Goal: Task Accomplishment & Management: Manage account settings

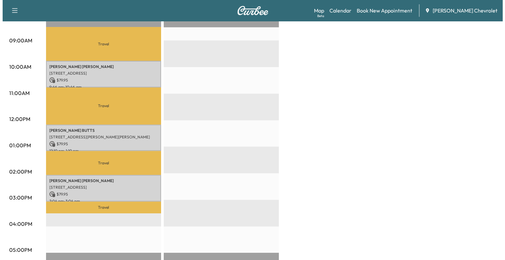
scroll to position [194, 0]
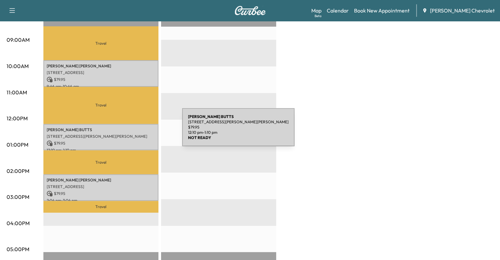
click at [133, 134] on p "[STREET_ADDRESS][PERSON_NAME][PERSON_NAME]" at bounding box center [101, 136] width 108 height 5
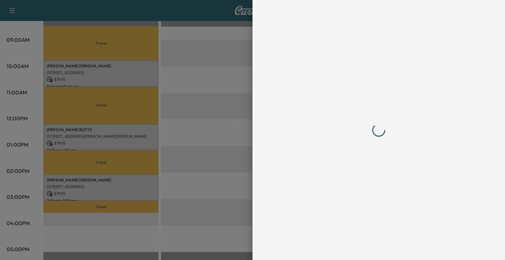
click at [192, 98] on div at bounding box center [252, 130] width 505 height 260
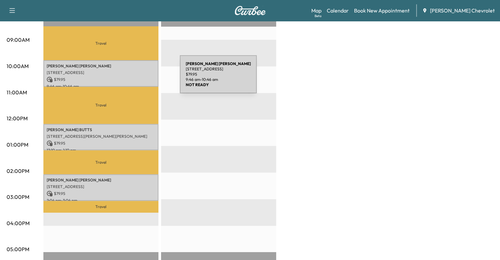
click at [130, 78] on p "$ 79.95" at bounding box center [101, 80] width 108 height 6
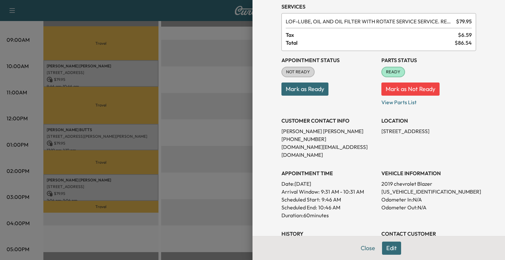
scroll to position [26, 0]
click at [402, 90] on button "Mark as Not Ready" at bounding box center [410, 88] width 58 height 13
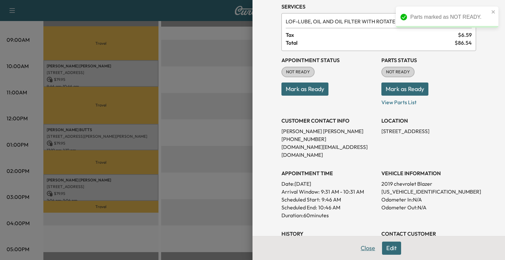
click at [364, 251] on button "Close" at bounding box center [367, 247] width 23 height 13
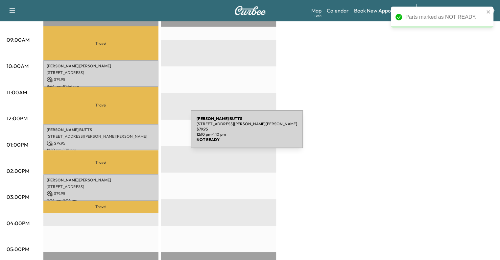
click at [141, 134] on p "[STREET_ADDRESS][PERSON_NAME][PERSON_NAME]" at bounding box center [101, 136] width 108 height 5
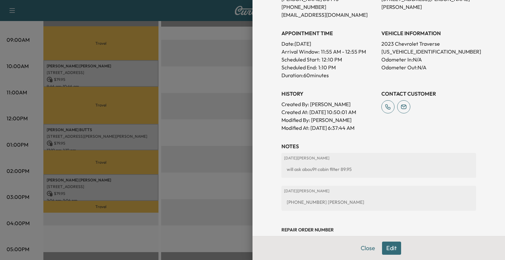
scroll to position [151, 0]
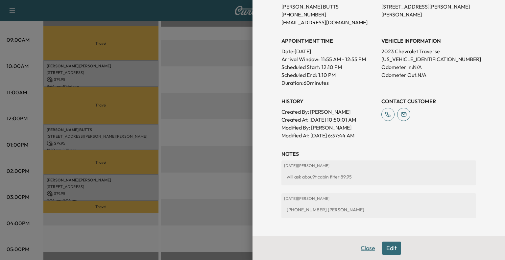
click at [362, 248] on button "Close" at bounding box center [367, 247] width 23 height 13
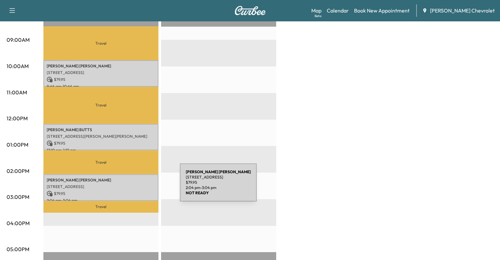
click at [130, 186] on div "[PERSON_NAME] [STREET_ADDRESS] $ 79.95 2:04 pm - 3:04 pm" at bounding box center [100, 187] width 115 height 27
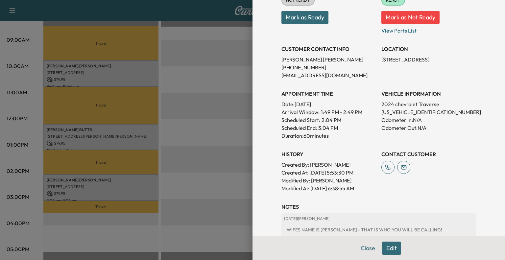
scroll to position [89, 0]
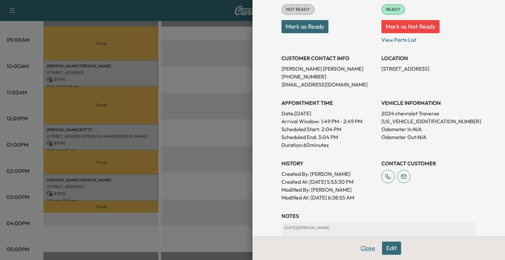
click at [357, 247] on button "Close" at bounding box center [367, 247] width 23 height 13
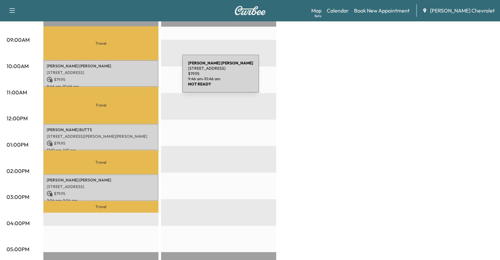
click at [133, 78] on p "$ 79.95" at bounding box center [101, 80] width 108 height 6
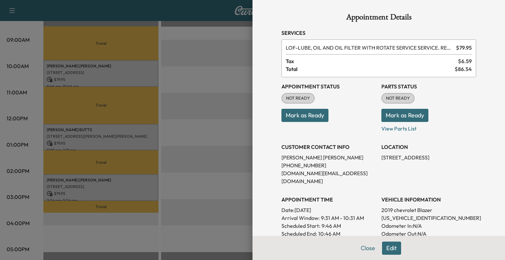
scroll to position [150, 0]
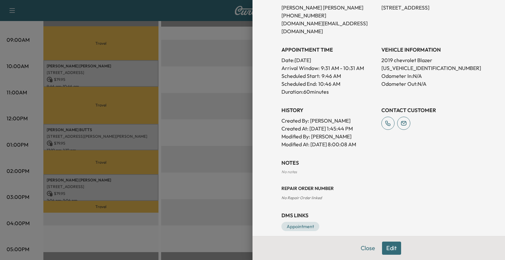
click at [391, 251] on button "Edit" at bounding box center [391, 247] width 19 height 13
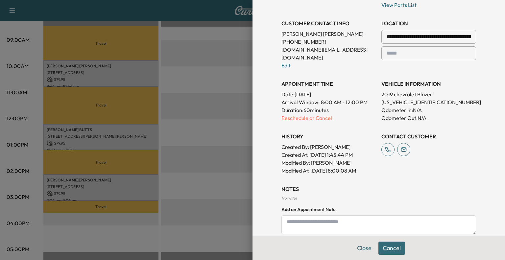
scroll to position [134, 0]
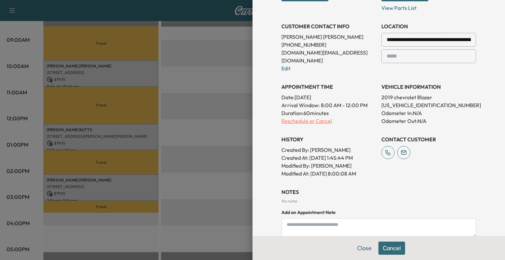
click at [314, 117] on p "Reschedule or Cancel" at bounding box center [328, 121] width 95 height 8
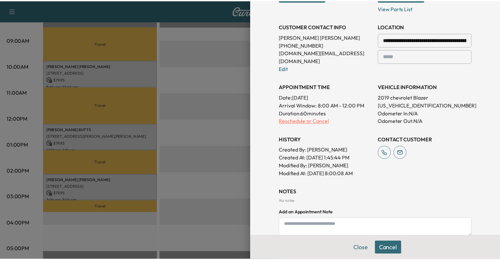
scroll to position [0, 0]
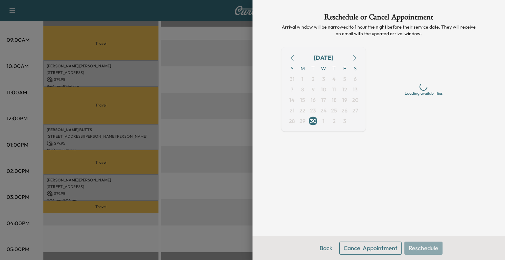
click at [382, 250] on button "Cancel Appointment" at bounding box center [370, 247] width 62 height 13
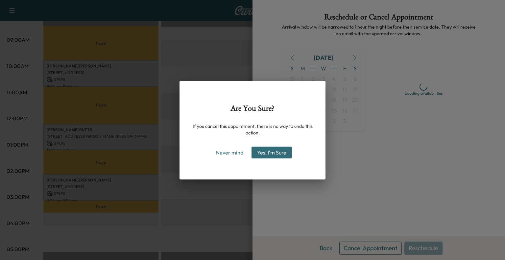
click at [283, 149] on button "Yes, I'm Sure" at bounding box center [271, 153] width 40 height 12
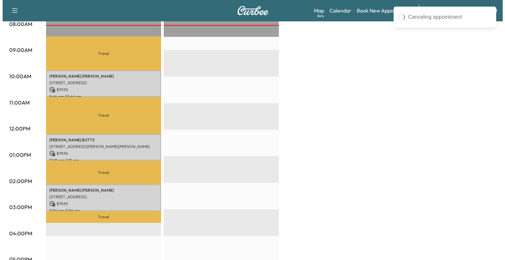
scroll to position [182, 0]
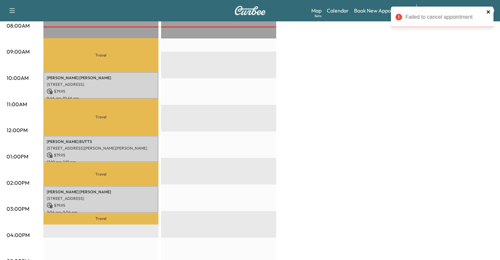
click at [487, 13] on icon "close" at bounding box center [488, 11] width 5 height 5
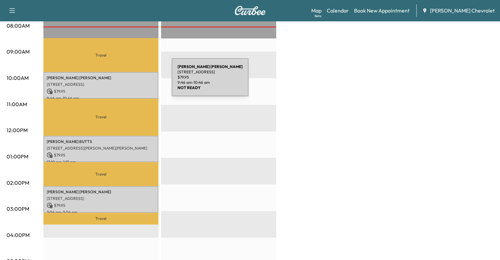
click at [122, 82] on p "[STREET_ADDRESS]" at bounding box center [101, 84] width 108 height 5
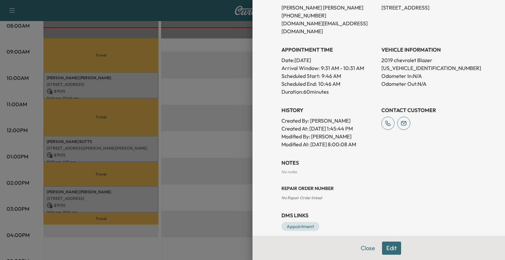
click at [387, 250] on button "Edit" at bounding box center [391, 247] width 19 height 13
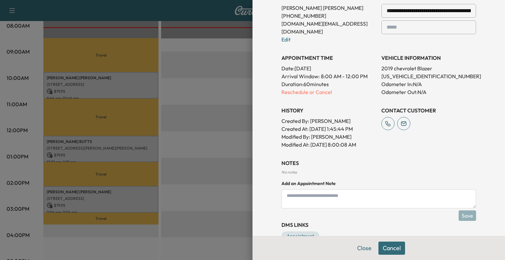
scroll to position [172, 0]
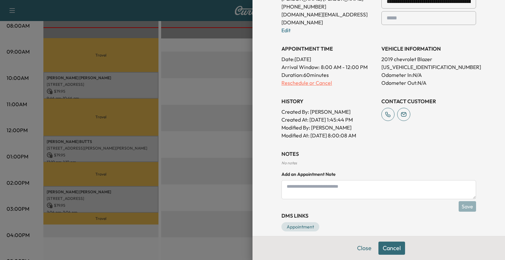
click at [318, 79] on p "Reschedule or Cancel" at bounding box center [328, 83] width 95 height 8
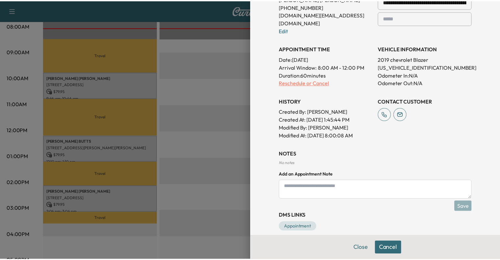
scroll to position [0, 0]
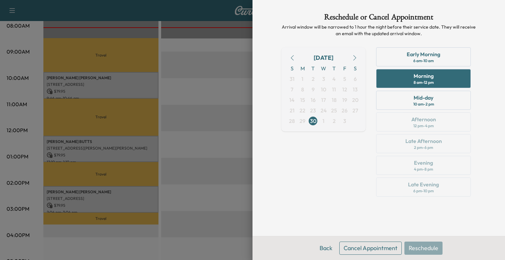
click at [368, 248] on button "Cancel Appointment" at bounding box center [370, 247] width 62 height 13
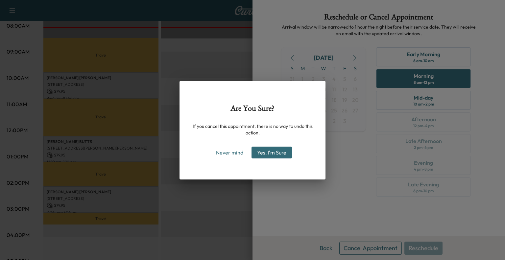
click at [276, 152] on button "Yes, I'm Sure" at bounding box center [271, 153] width 40 height 12
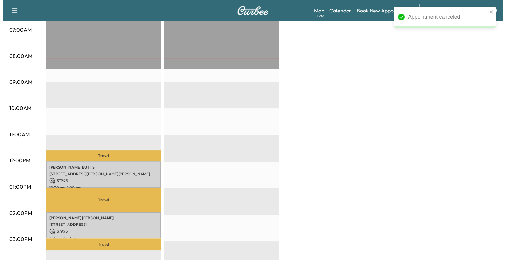
scroll to position [155, 0]
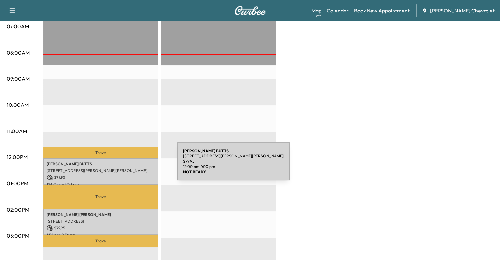
click at [130, 168] on p "[STREET_ADDRESS][PERSON_NAME][PERSON_NAME]" at bounding box center [101, 170] width 108 height 5
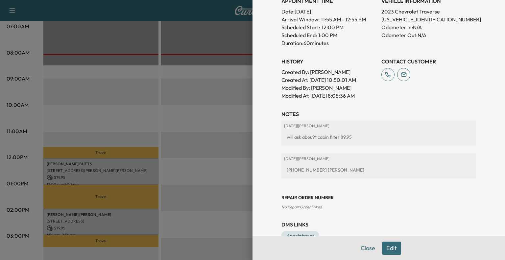
scroll to position [208, 0]
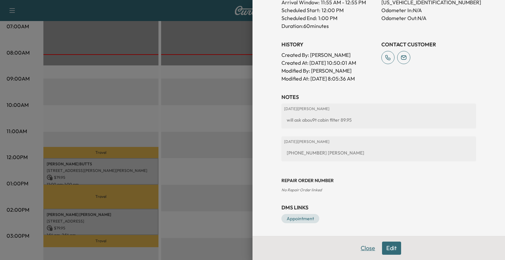
click at [359, 247] on button "Close" at bounding box center [367, 247] width 23 height 13
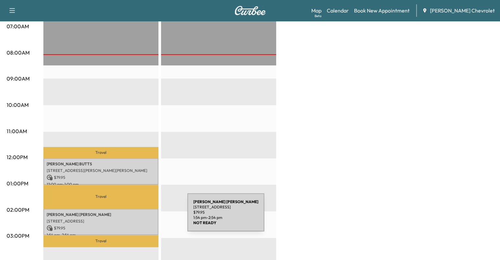
click at [136, 218] on p "[STREET_ADDRESS]" at bounding box center [101, 220] width 108 height 5
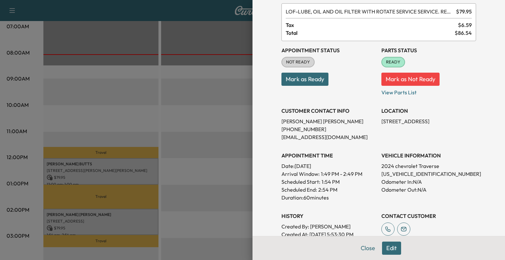
scroll to position [35, 0]
click at [366, 248] on button "Close" at bounding box center [367, 247] width 23 height 13
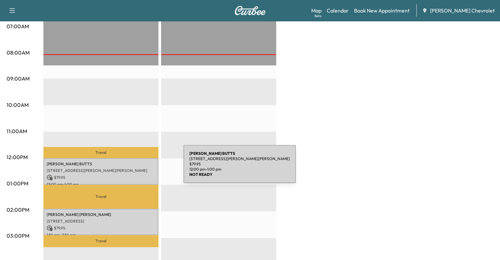
click at [134, 168] on p "[STREET_ADDRESS][PERSON_NAME][PERSON_NAME]" at bounding box center [101, 170] width 108 height 5
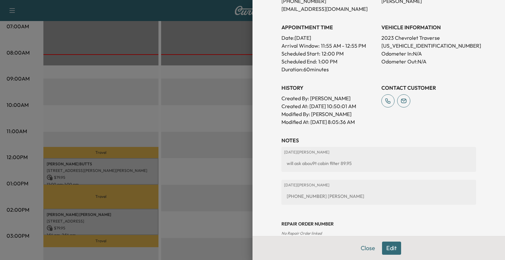
scroll to position [168, 0]
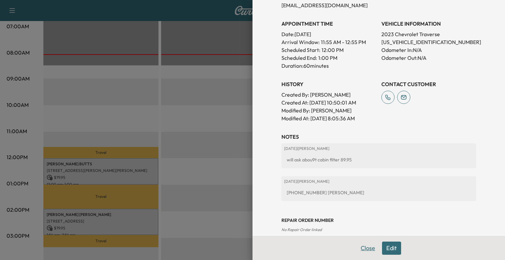
click at [365, 247] on button "Close" at bounding box center [367, 247] width 23 height 13
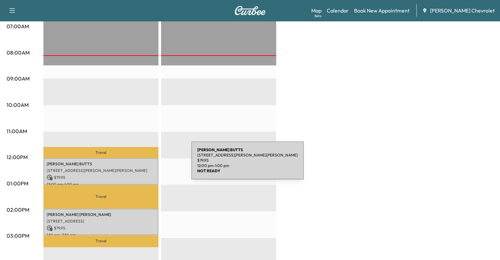
click at [142, 164] on div "[PERSON_NAME] [STREET_ADDRESS][PERSON_NAME][PERSON_NAME] $ 79.95 12:00 pm - 1:0…" at bounding box center [100, 171] width 115 height 27
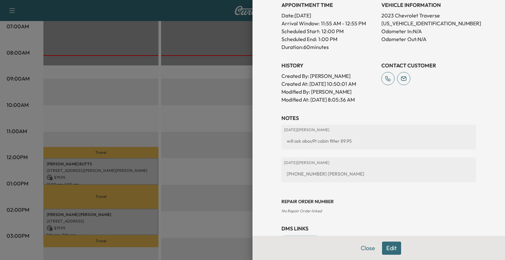
scroll to position [188, 0]
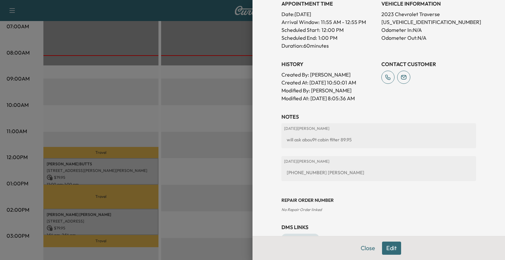
click at [391, 248] on button "Edit" at bounding box center [391, 247] width 19 height 13
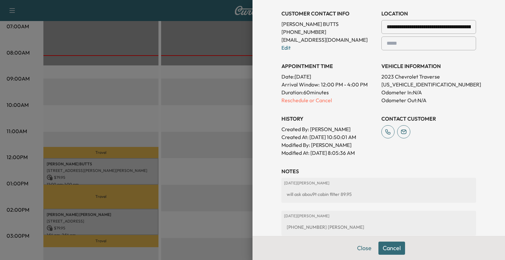
scroll to position [146, 0]
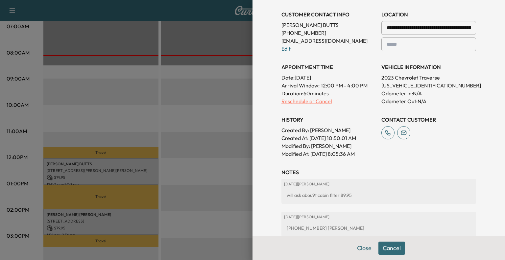
click at [302, 100] on p "Reschedule or Cancel" at bounding box center [328, 101] width 95 height 8
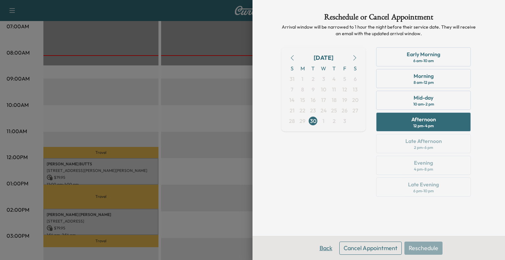
click at [329, 251] on button "Back" at bounding box center [325, 247] width 21 height 13
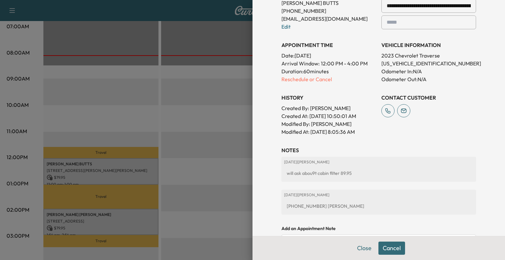
scroll to position [168, 0]
drag, startPoint x: 366, startPoint y: 236, endPoint x: 313, endPoint y: 83, distance: 161.8
click at [313, 83] on div "**********" at bounding box center [378, 29] width 194 height 213
click at [308, 79] on p "Reschedule or Cancel" at bounding box center [328, 79] width 95 height 8
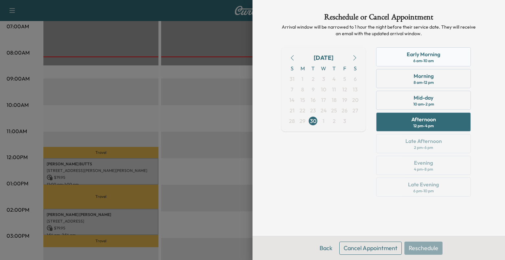
click at [431, 62] on div "6 am - 10 am" at bounding box center [423, 60] width 20 height 5
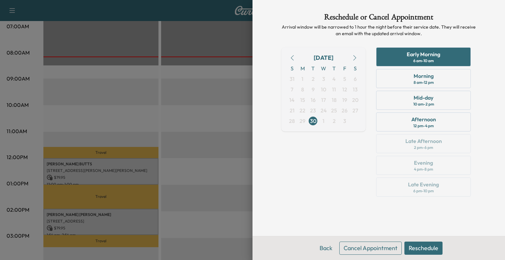
click at [416, 245] on button "Reschedule" at bounding box center [423, 247] width 38 height 13
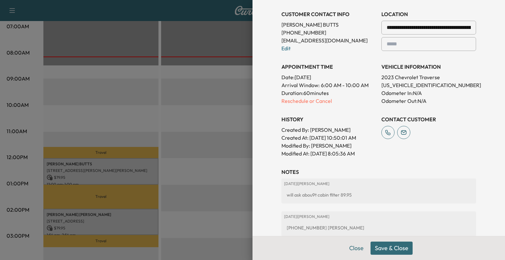
scroll to position [167, 0]
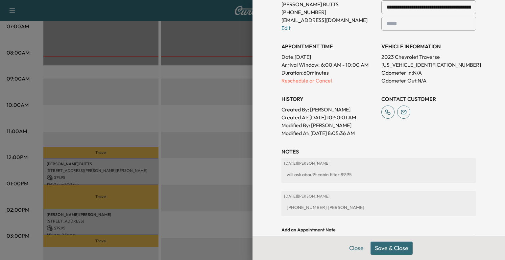
click at [381, 248] on button "Save & Close" at bounding box center [391, 247] width 42 height 13
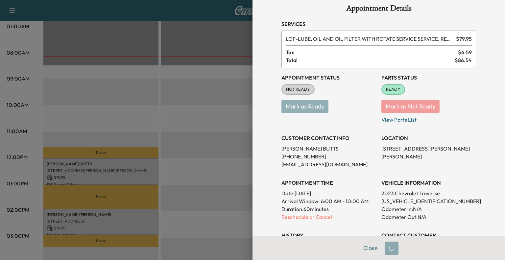
scroll to position [0, 0]
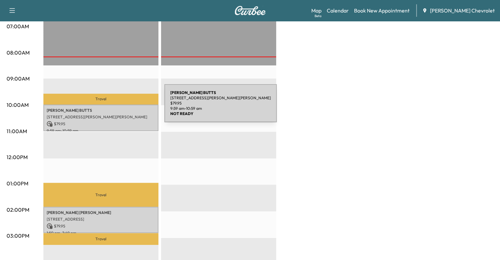
click at [115, 108] on p "[PERSON_NAME]" at bounding box center [101, 110] width 108 height 5
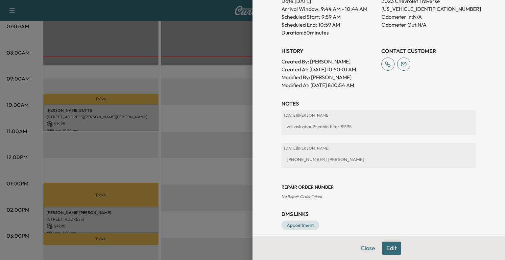
scroll to position [208, 0]
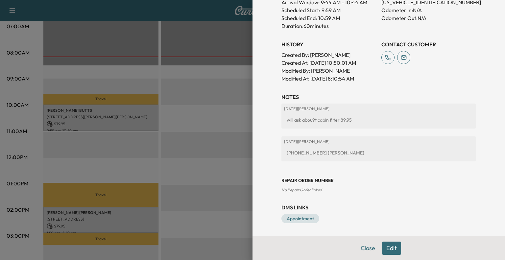
click at [382, 245] on button "Edit" at bounding box center [391, 247] width 19 height 13
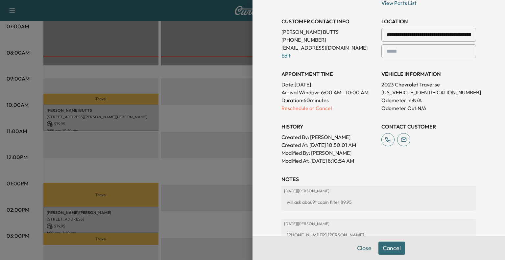
scroll to position [134, 0]
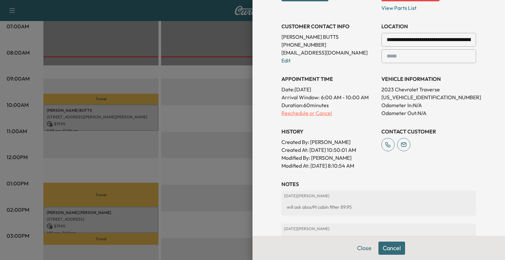
click at [288, 112] on p "Reschedule or Cancel" at bounding box center [328, 113] width 95 height 8
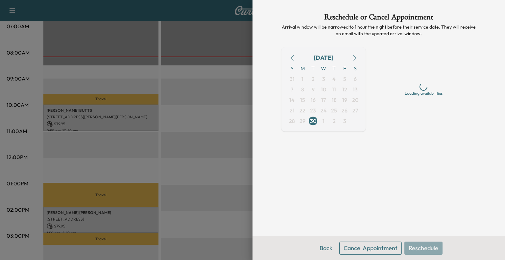
scroll to position [0, 0]
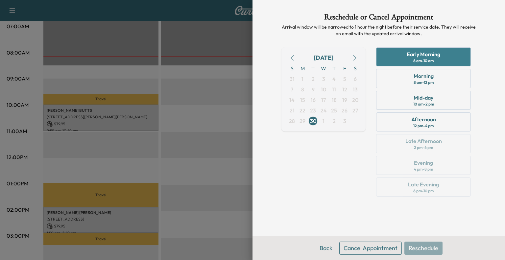
click at [421, 60] on div "6 am - 10 am" at bounding box center [423, 60] width 20 height 5
click at [418, 55] on div "Early Morning" at bounding box center [423, 54] width 34 height 8
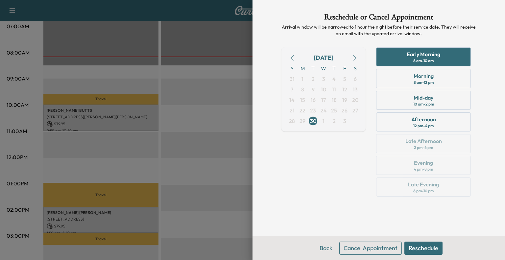
click at [420, 246] on button "Reschedule" at bounding box center [423, 247] width 38 height 13
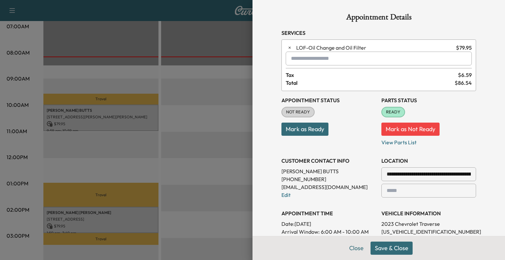
click at [389, 246] on button "Save & Close" at bounding box center [391, 247] width 42 height 13
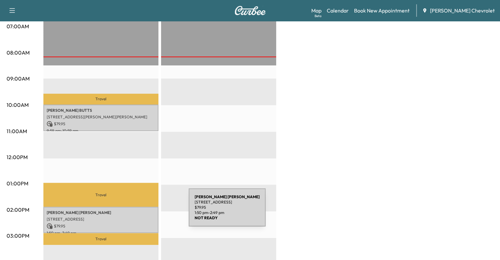
click at [139, 211] on p "[PERSON_NAME]" at bounding box center [101, 212] width 108 height 5
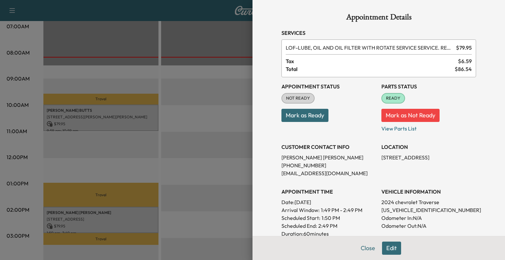
click at [382, 245] on button "Edit" at bounding box center [391, 247] width 19 height 13
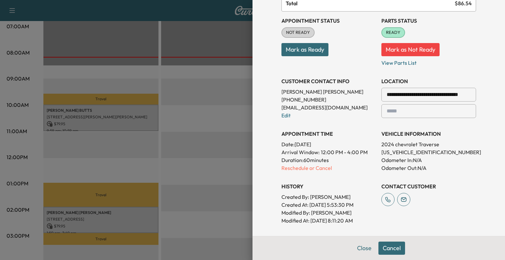
scroll to position [79, 0]
click at [302, 171] on p "Reschedule or Cancel" at bounding box center [328, 168] width 95 height 8
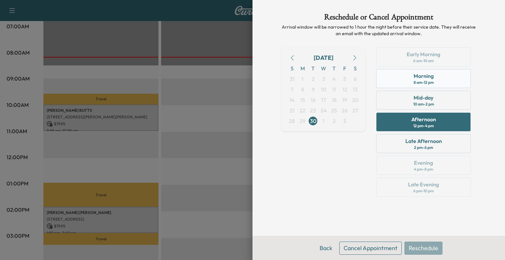
click at [421, 73] on div "Morning" at bounding box center [423, 76] width 20 height 8
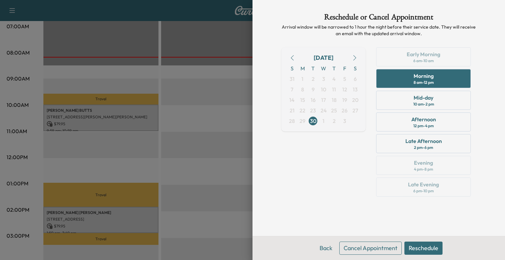
click at [419, 243] on button "Reschedule" at bounding box center [423, 247] width 38 height 13
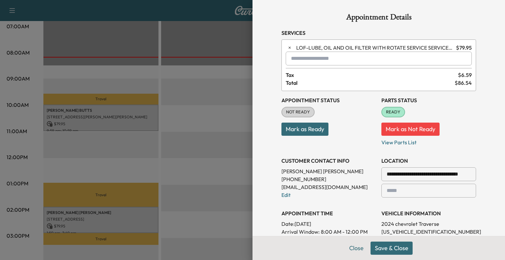
click at [398, 249] on button "Save & Close" at bounding box center [391, 247] width 42 height 13
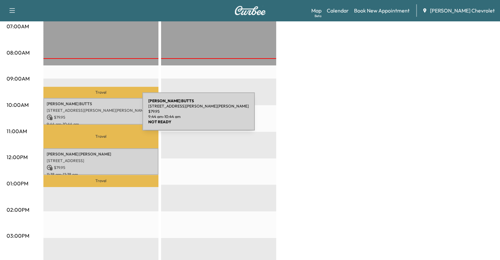
click at [93, 115] on p "$ 79.95" at bounding box center [101, 117] width 108 height 6
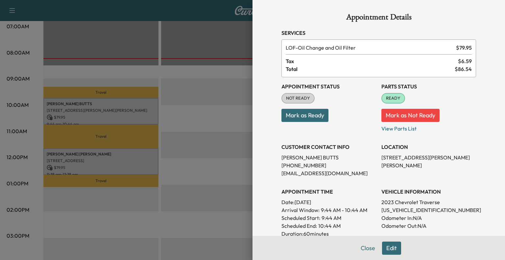
click at [311, 117] on button "Mark as Ready" at bounding box center [304, 115] width 47 height 13
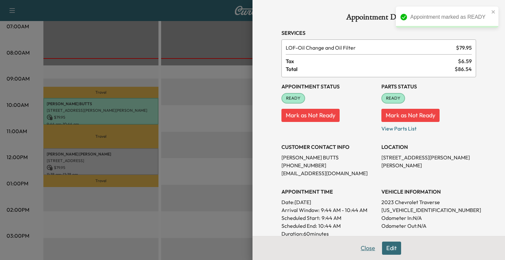
click at [356, 249] on button "Close" at bounding box center [367, 247] width 23 height 13
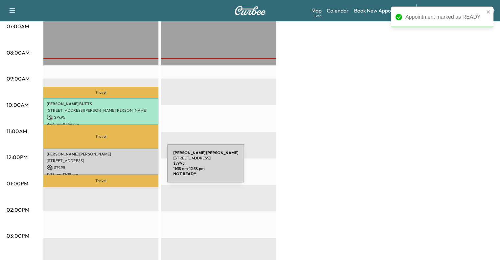
click at [118, 167] on p "$ 79.95" at bounding box center [101, 168] width 108 height 6
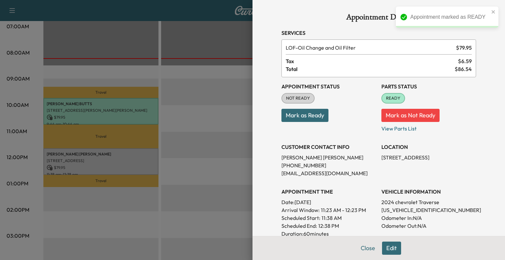
click at [317, 118] on button "Mark as Ready" at bounding box center [304, 115] width 47 height 13
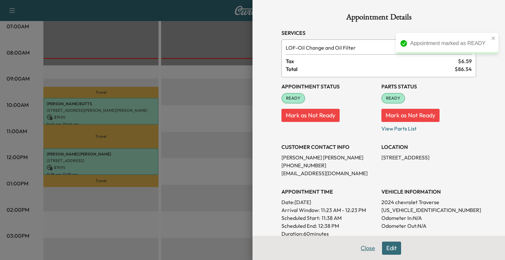
click at [364, 247] on button "Close" at bounding box center [367, 247] width 23 height 13
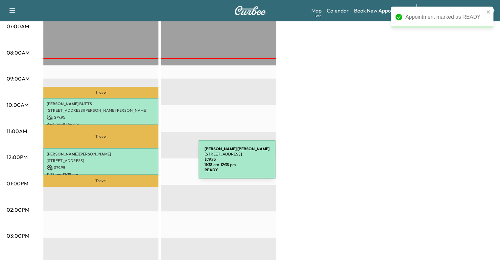
click at [148, 161] on p "[STREET_ADDRESS]" at bounding box center [101, 160] width 108 height 5
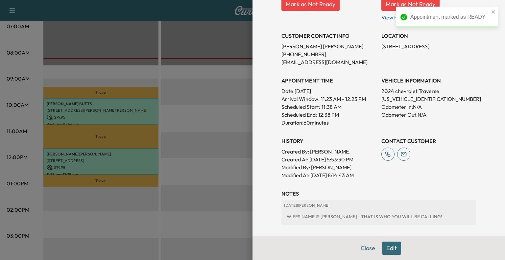
scroll to position [175, 0]
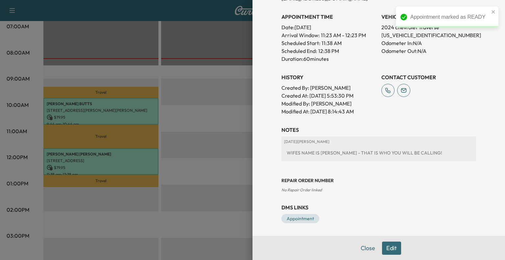
click at [386, 245] on button "Edit" at bounding box center [391, 247] width 19 height 13
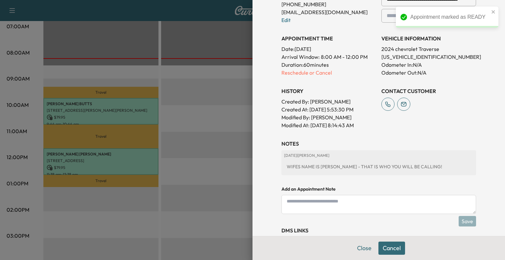
scroll to position [188, 0]
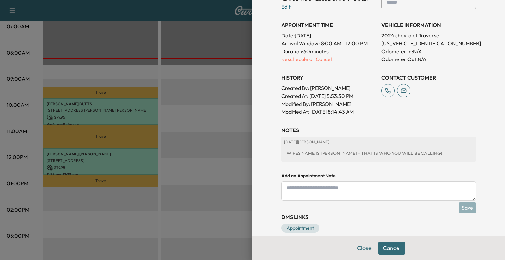
click at [363, 193] on textarea at bounding box center [378, 190] width 194 height 19
type textarea "**********"
click at [466, 206] on button "Save" at bounding box center [466, 207] width 17 height 11
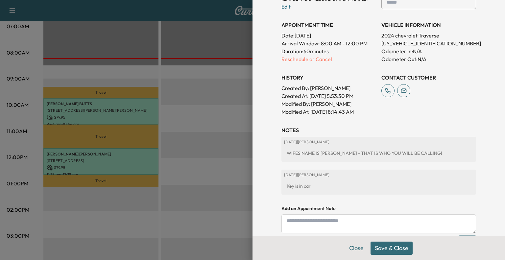
click at [389, 246] on button "Save & Close" at bounding box center [391, 247] width 42 height 13
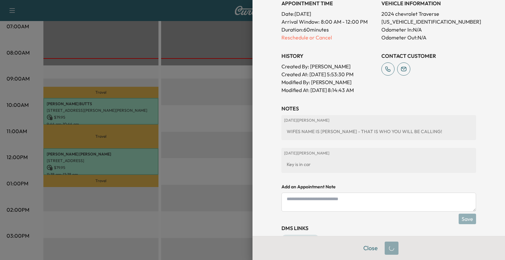
scroll to position [175, 0]
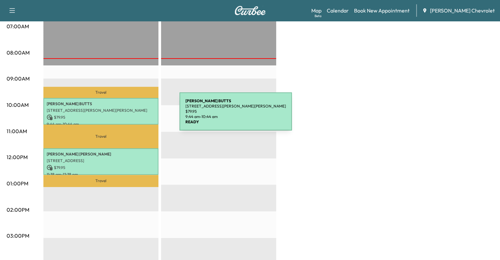
click at [130, 115] on p "$ 79.95" at bounding box center [101, 117] width 108 height 6
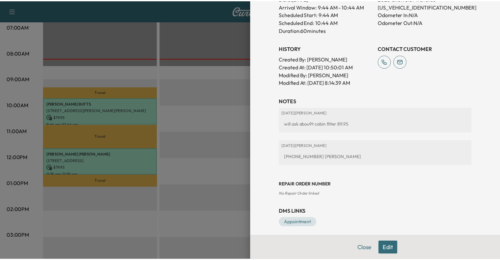
scroll to position [208, 0]
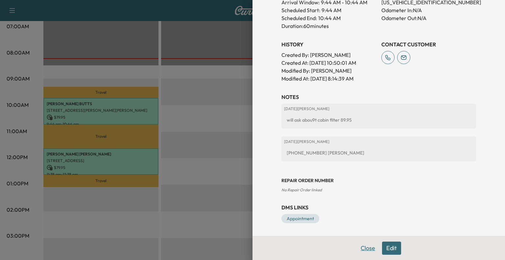
click at [365, 245] on button "Close" at bounding box center [367, 247] width 23 height 13
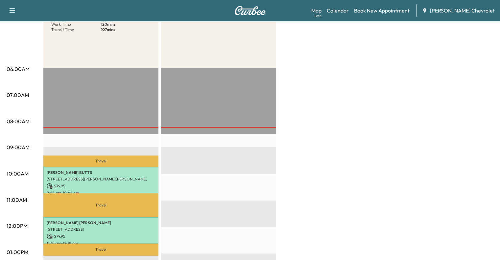
scroll to position [148, 0]
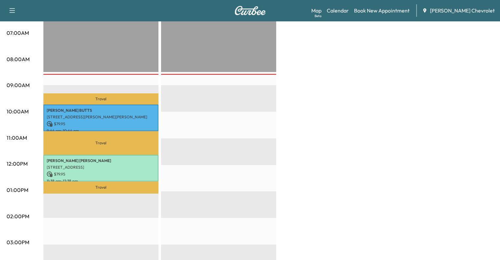
click at [272, 120] on div "EST Start" at bounding box center [218, 218] width 115 height 424
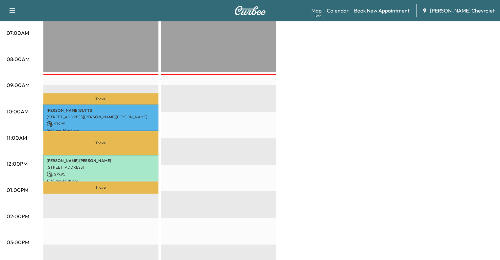
click at [272, 120] on div "EST Start" at bounding box center [218, 218] width 115 height 424
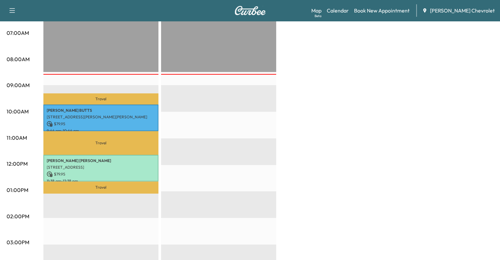
click at [272, 120] on div "EST Start" at bounding box center [218, 218] width 115 height 424
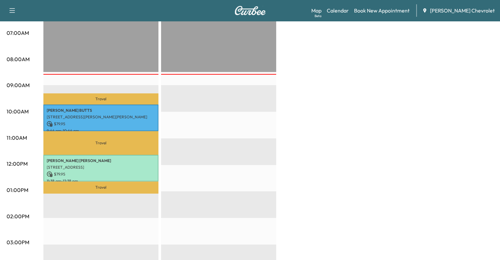
click at [272, 120] on div "EST Start" at bounding box center [218, 218] width 115 height 424
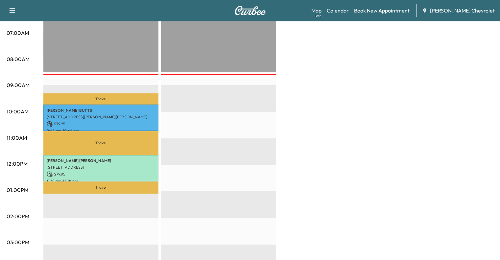
click at [272, 120] on div "EST Start" at bounding box center [218, 218] width 115 height 424
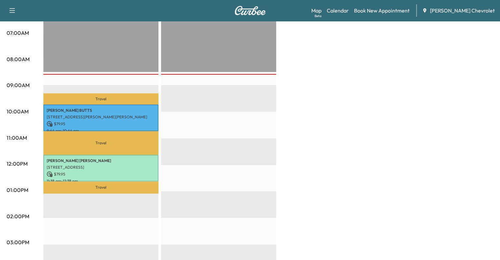
click at [272, 120] on div "EST Start" at bounding box center [218, 218] width 115 height 424
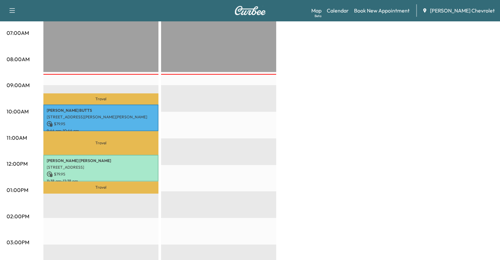
click at [272, 120] on div "EST Start" at bounding box center [218, 218] width 115 height 424
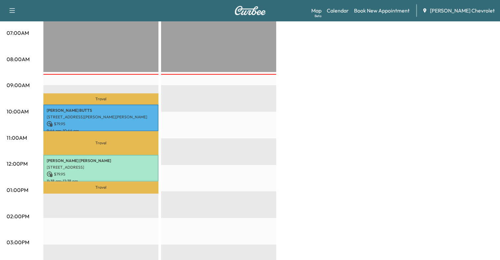
click at [272, 120] on div "EST Start" at bounding box center [218, 218] width 115 height 424
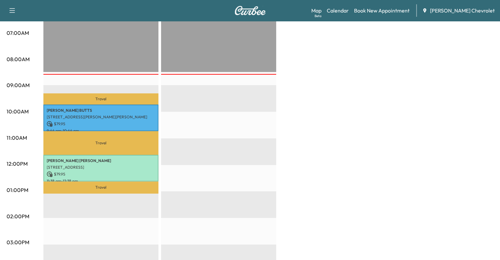
click at [272, 120] on div "EST Start" at bounding box center [218, 218] width 115 height 424
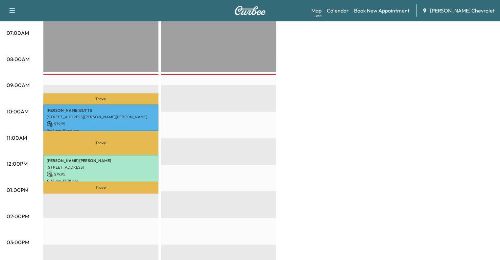
click at [272, 120] on div "EST Start" at bounding box center [218, 218] width 115 height 424
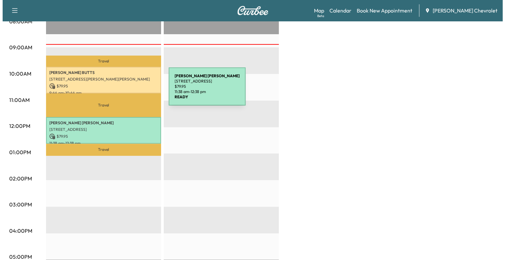
scroll to position [186, 0]
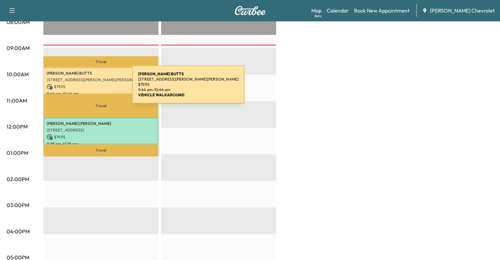
click at [83, 88] on div "[PERSON_NAME] [STREET_ADDRESS][PERSON_NAME][PERSON_NAME] $ 79.95 9:44 am - 10:4…" at bounding box center [100, 80] width 115 height 27
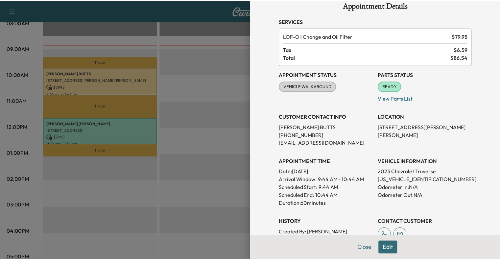
scroll to position [0, 0]
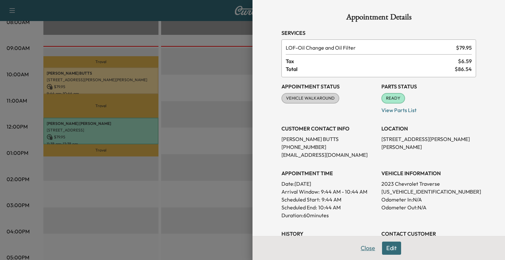
click at [358, 244] on button "Close" at bounding box center [367, 247] width 23 height 13
